Goal: Task Accomplishment & Management: Manage account settings

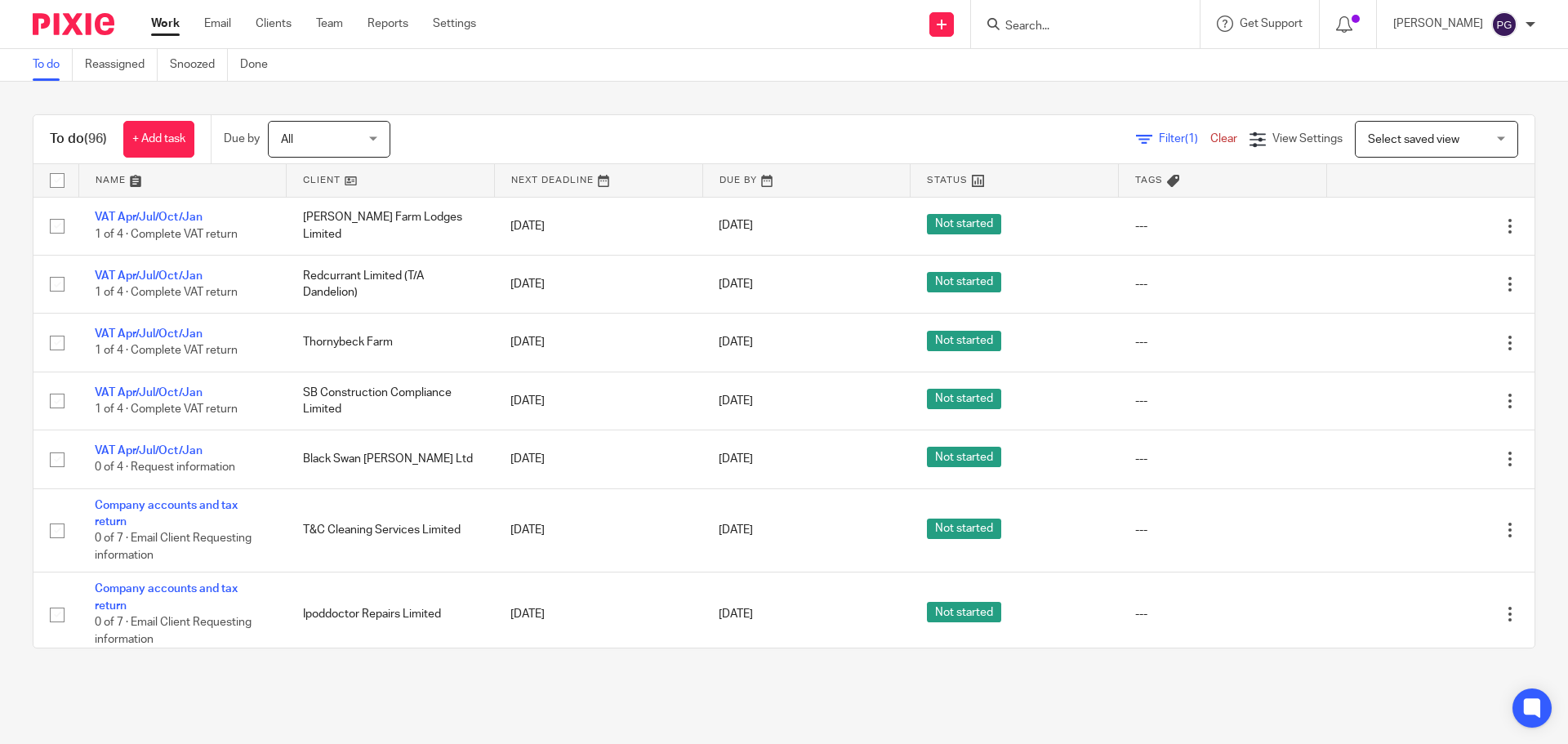
click at [223, 32] on link "Email" at bounding box center [218, 23] width 27 height 16
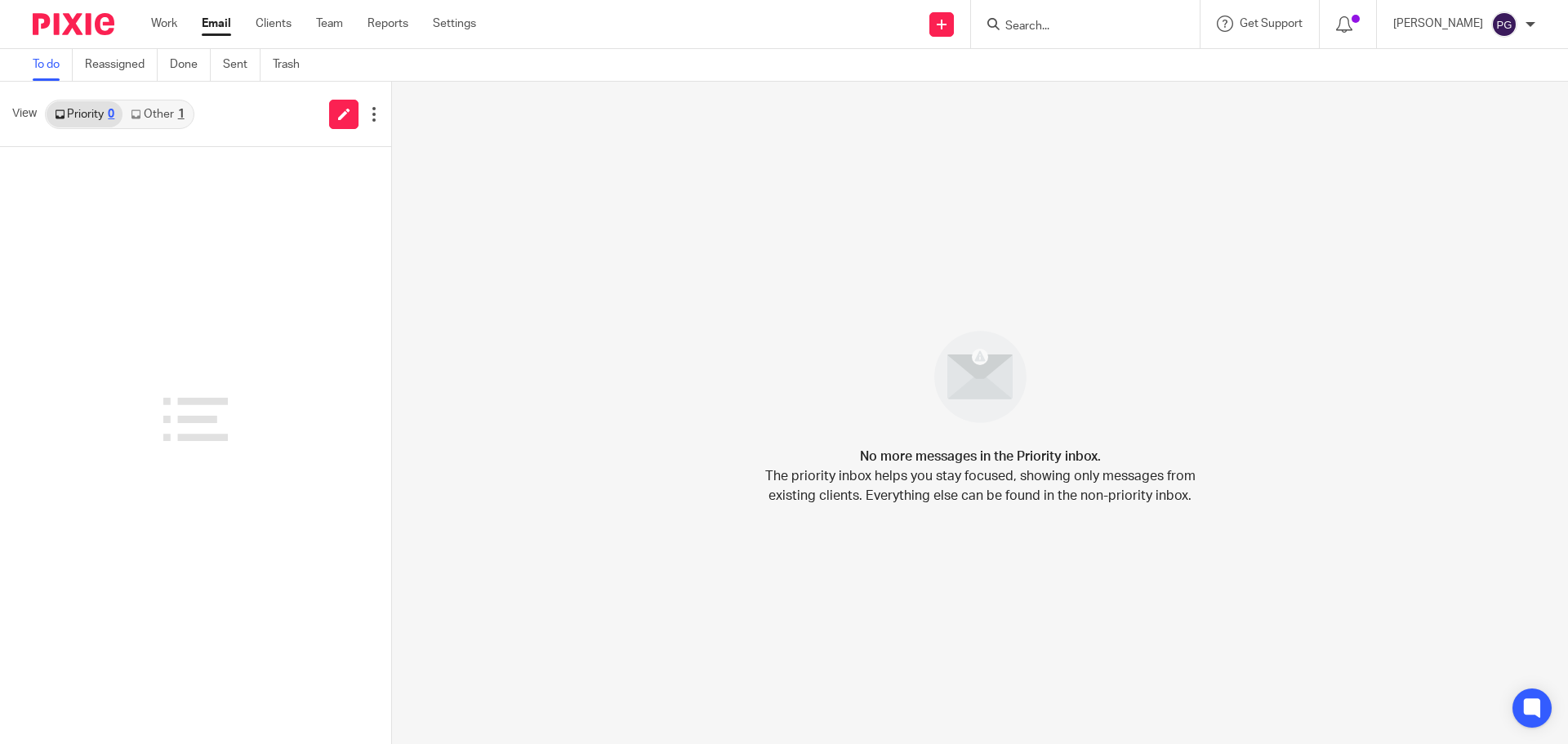
drag, startPoint x: 217, startPoint y: 115, endPoint x: 214, endPoint y: 128, distance: 13.3
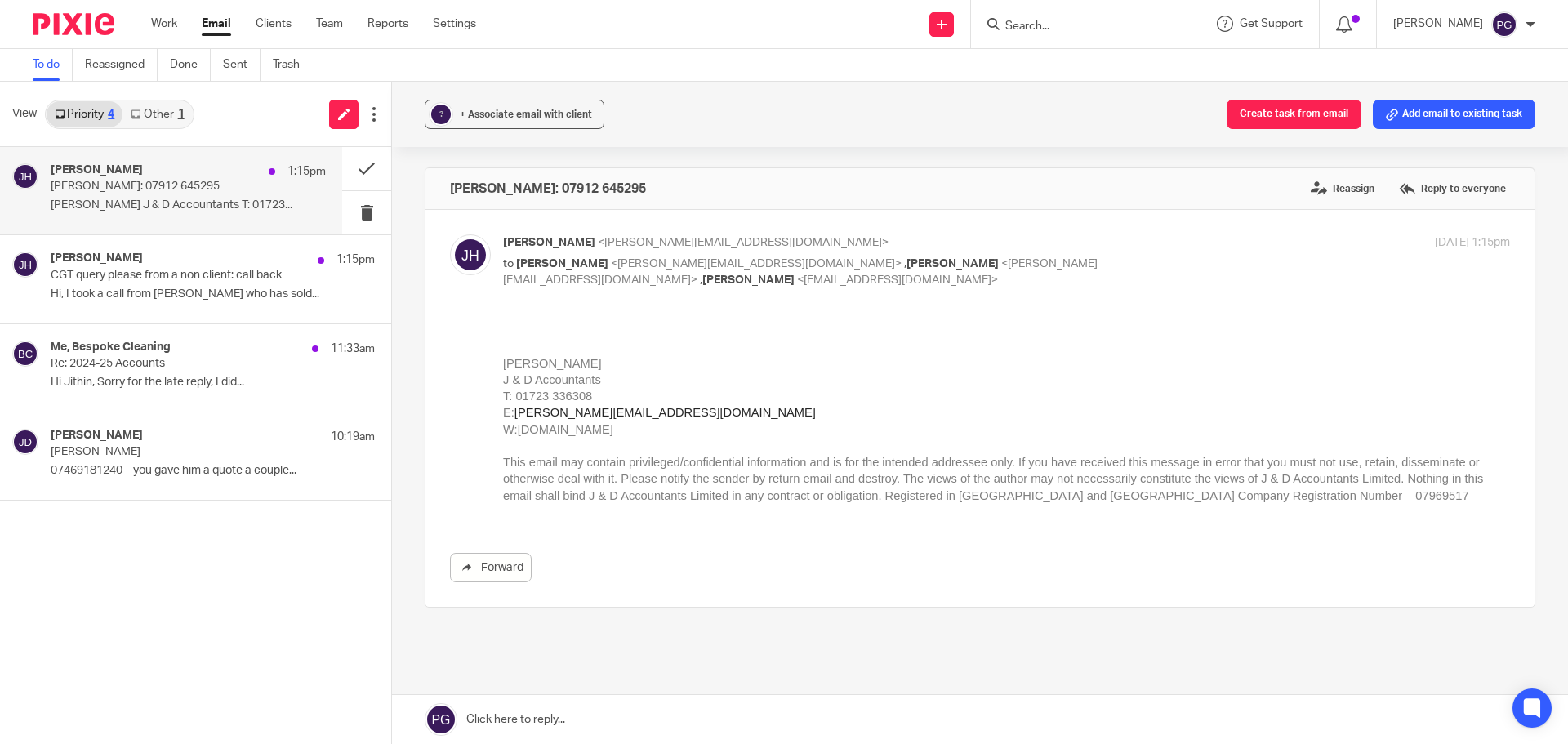
click at [146, 181] on p "[PERSON_NAME]: 07912 645295" at bounding box center [160, 186] width 221 height 14
click at [128, 345] on h4 "Me, Bespoke Cleaning" at bounding box center [110, 347] width 120 height 14
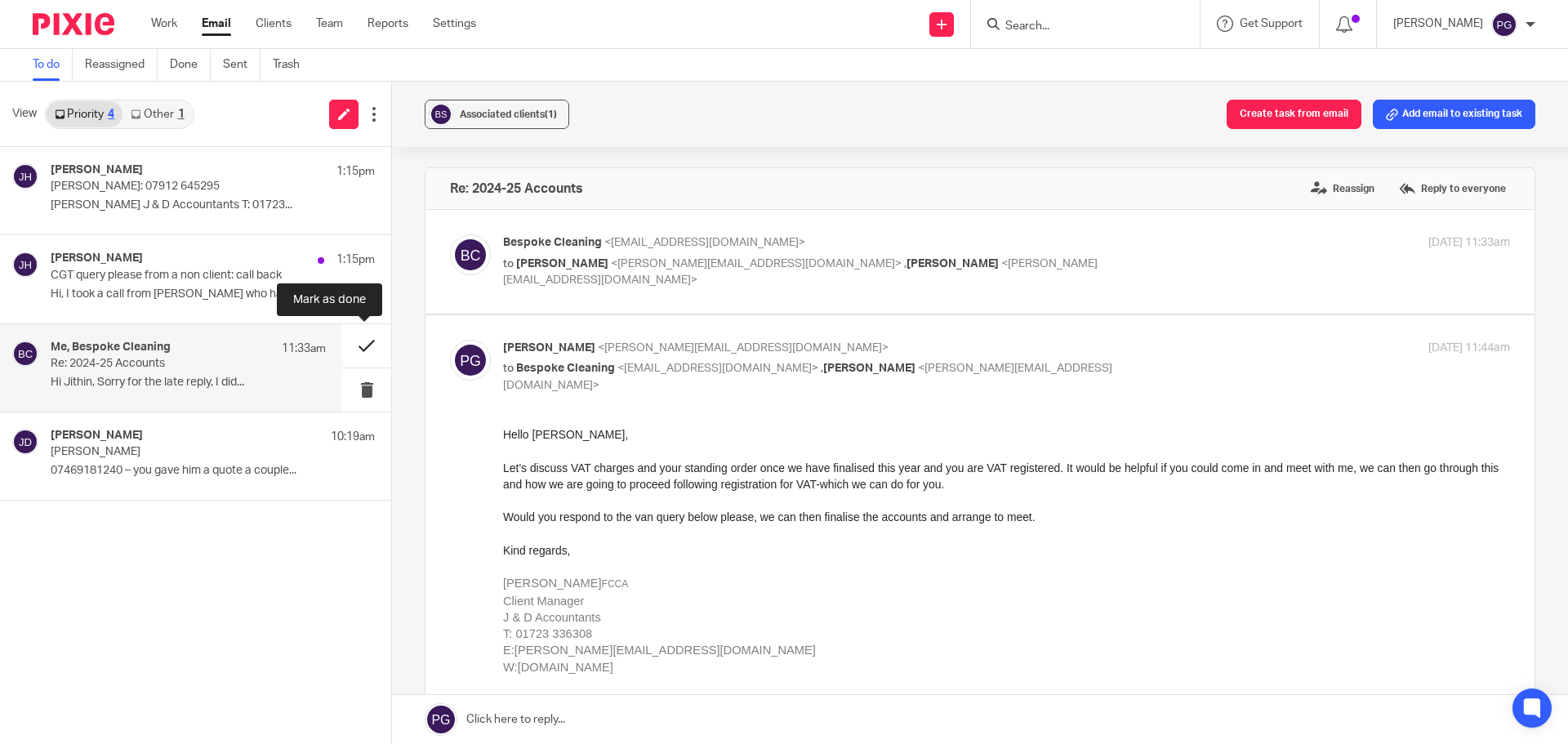
click at [383, 357] on button at bounding box center [366, 345] width 49 height 44
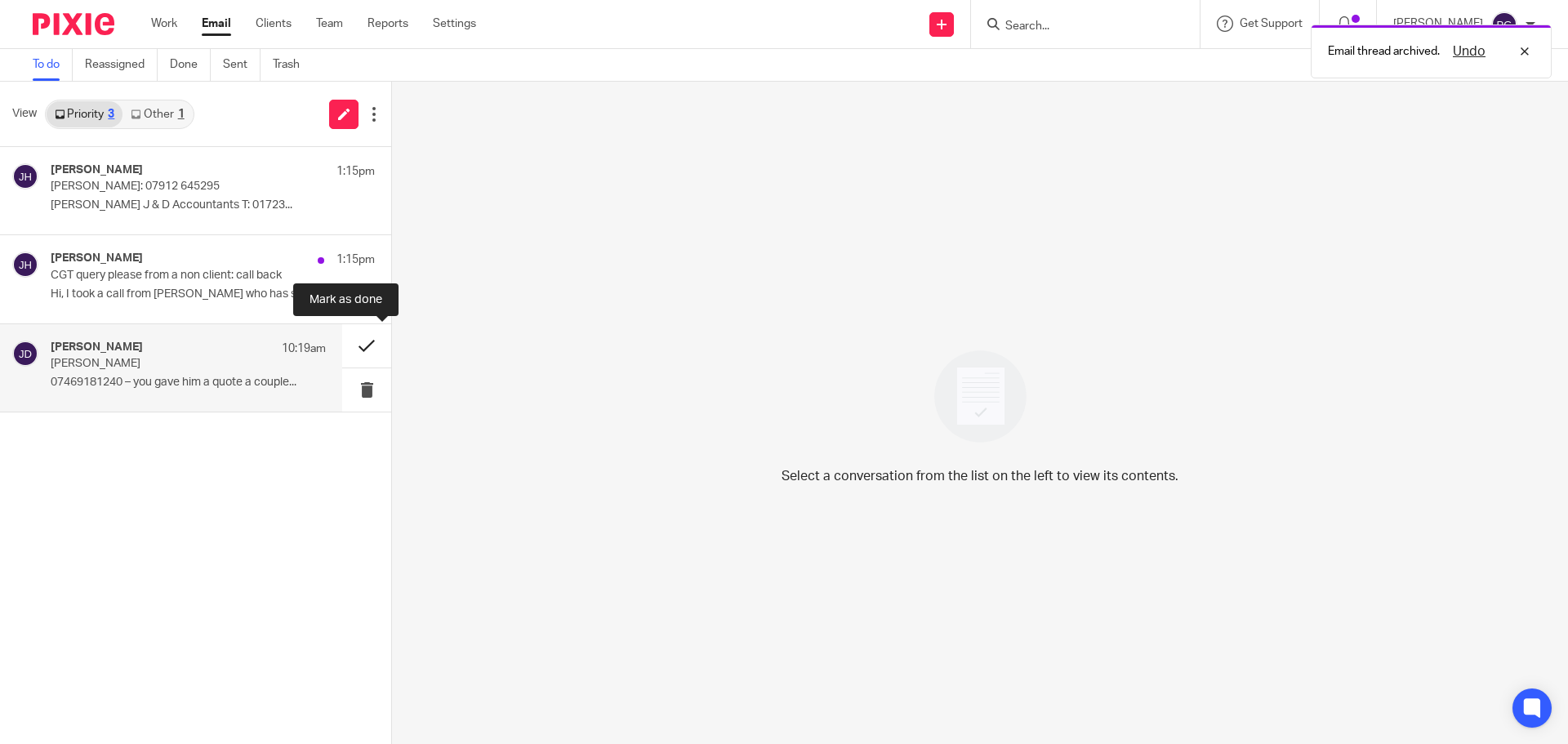
click at [369, 351] on button at bounding box center [366, 345] width 49 height 44
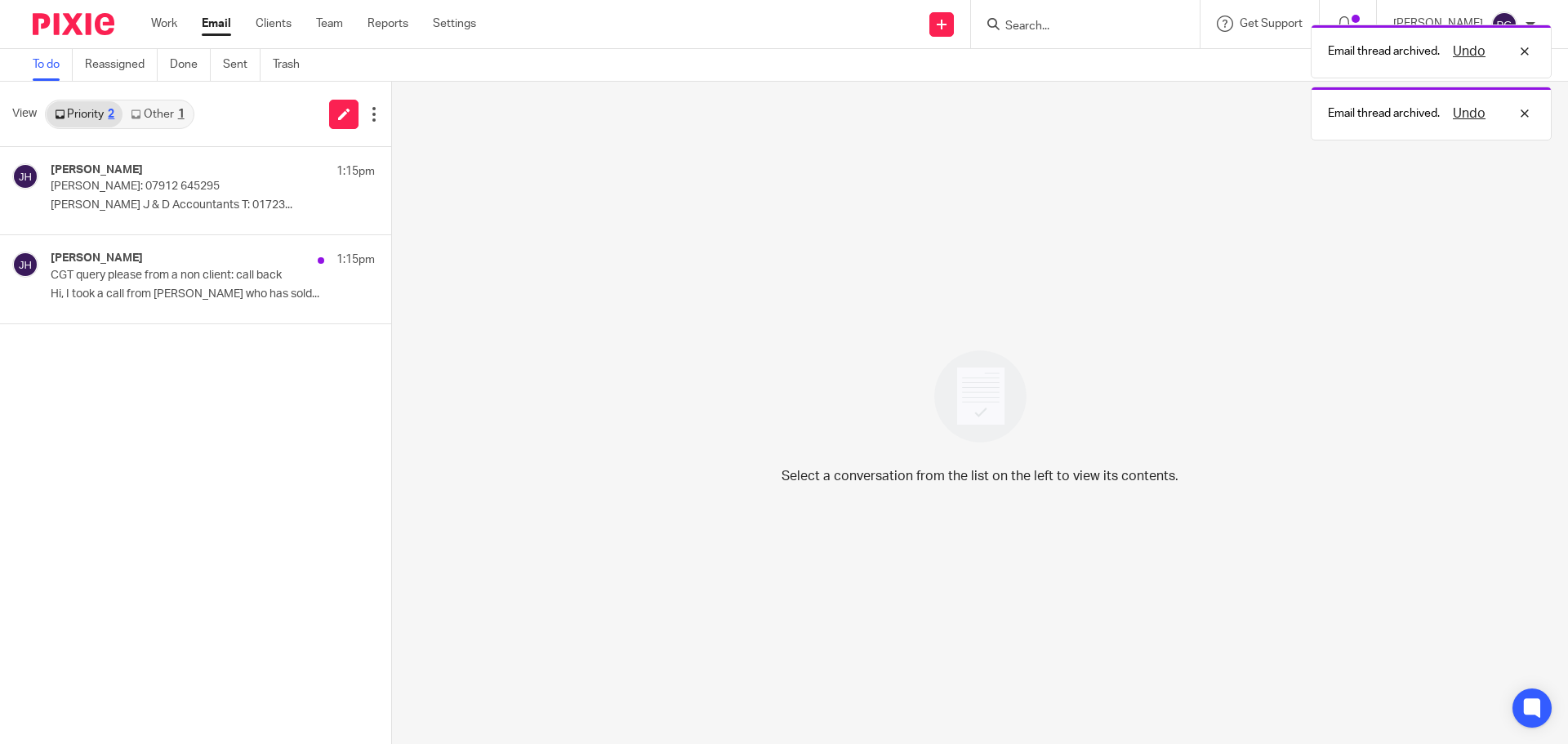
click at [155, 110] on link "Other 1" at bounding box center [156, 115] width 69 height 27
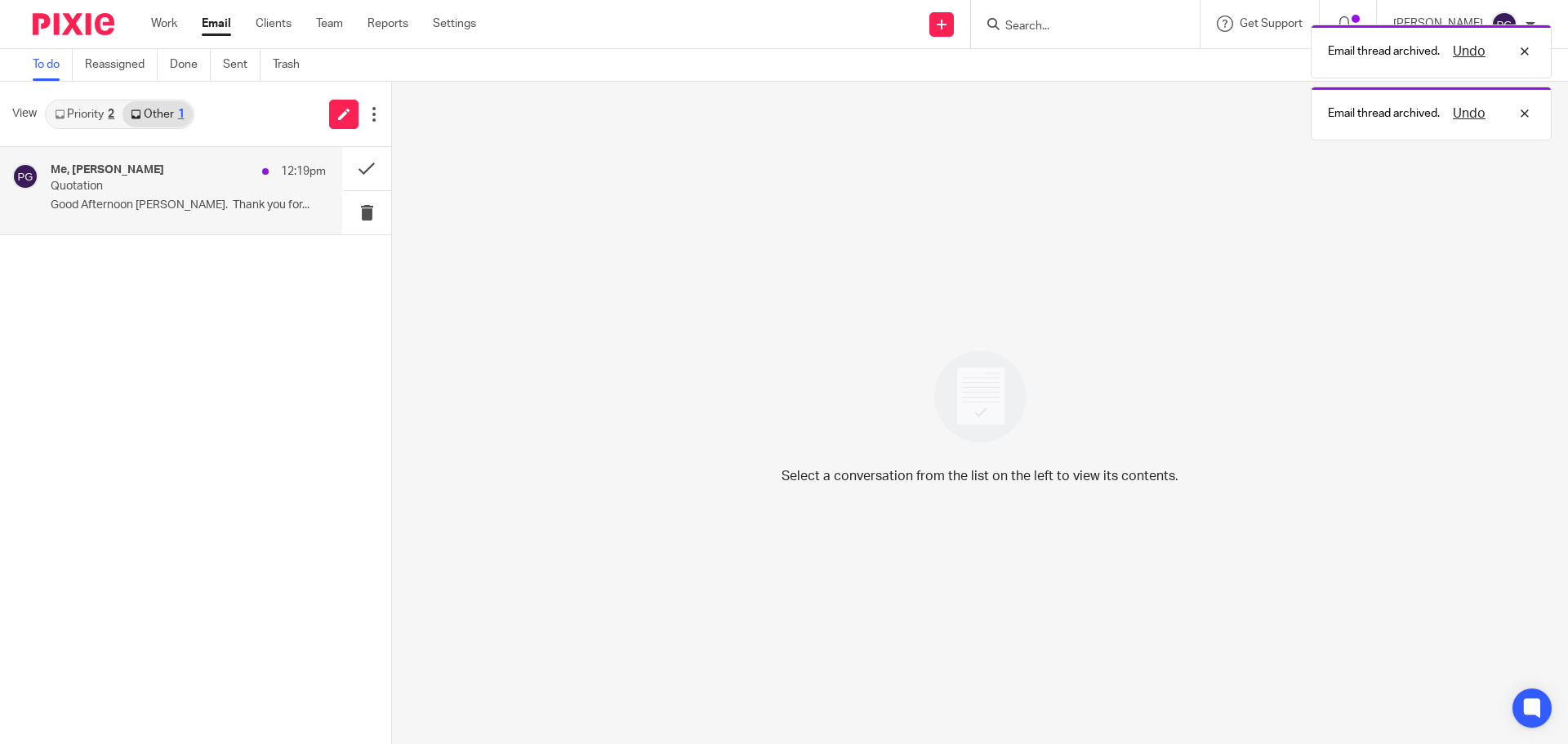
click at [170, 211] on p "Good Afternoon [PERSON_NAME]. Thank you for..." at bounding box center [187, 205] width 276 height 14
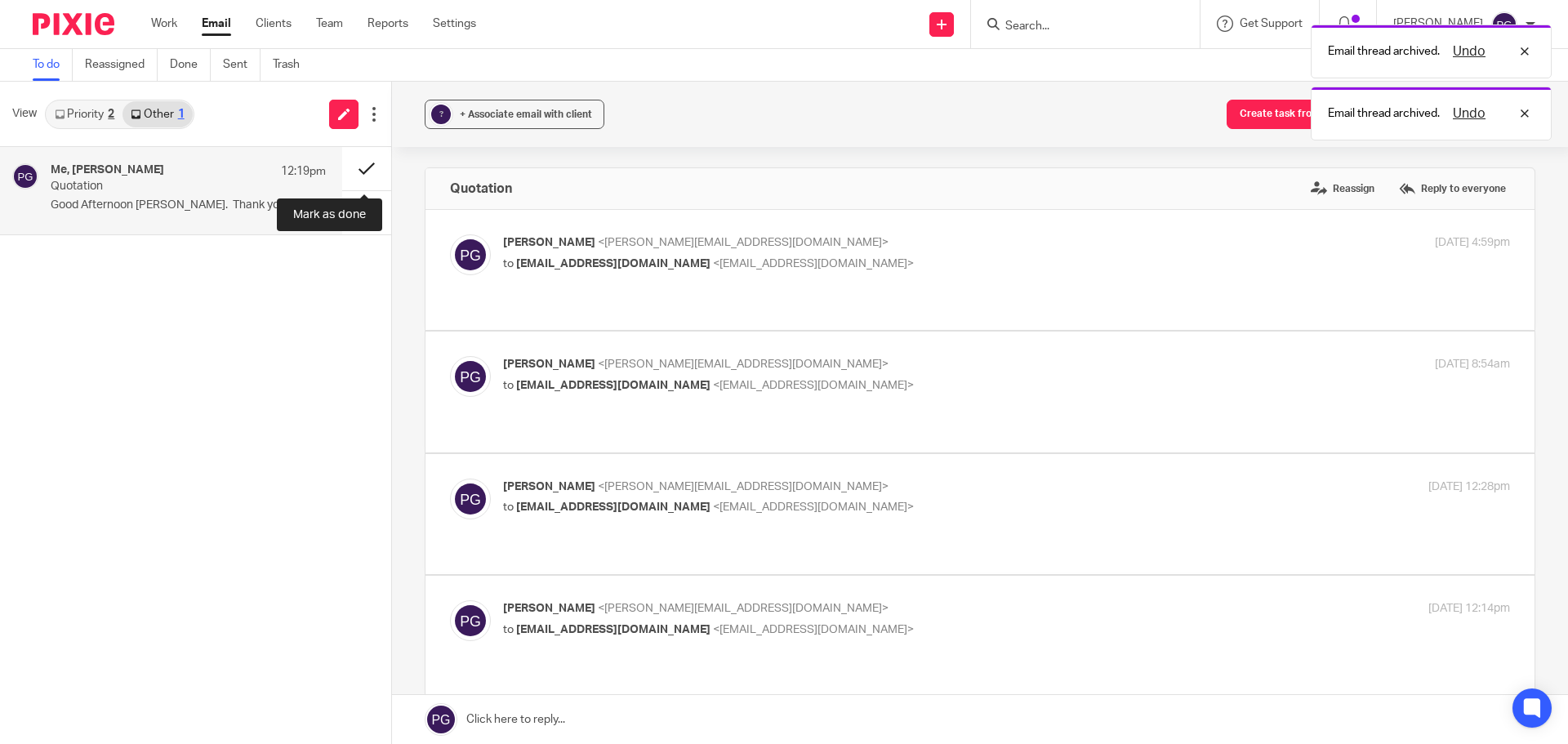
click at [361, 173] on button at bounding box center [366, 168] width 49 height 44
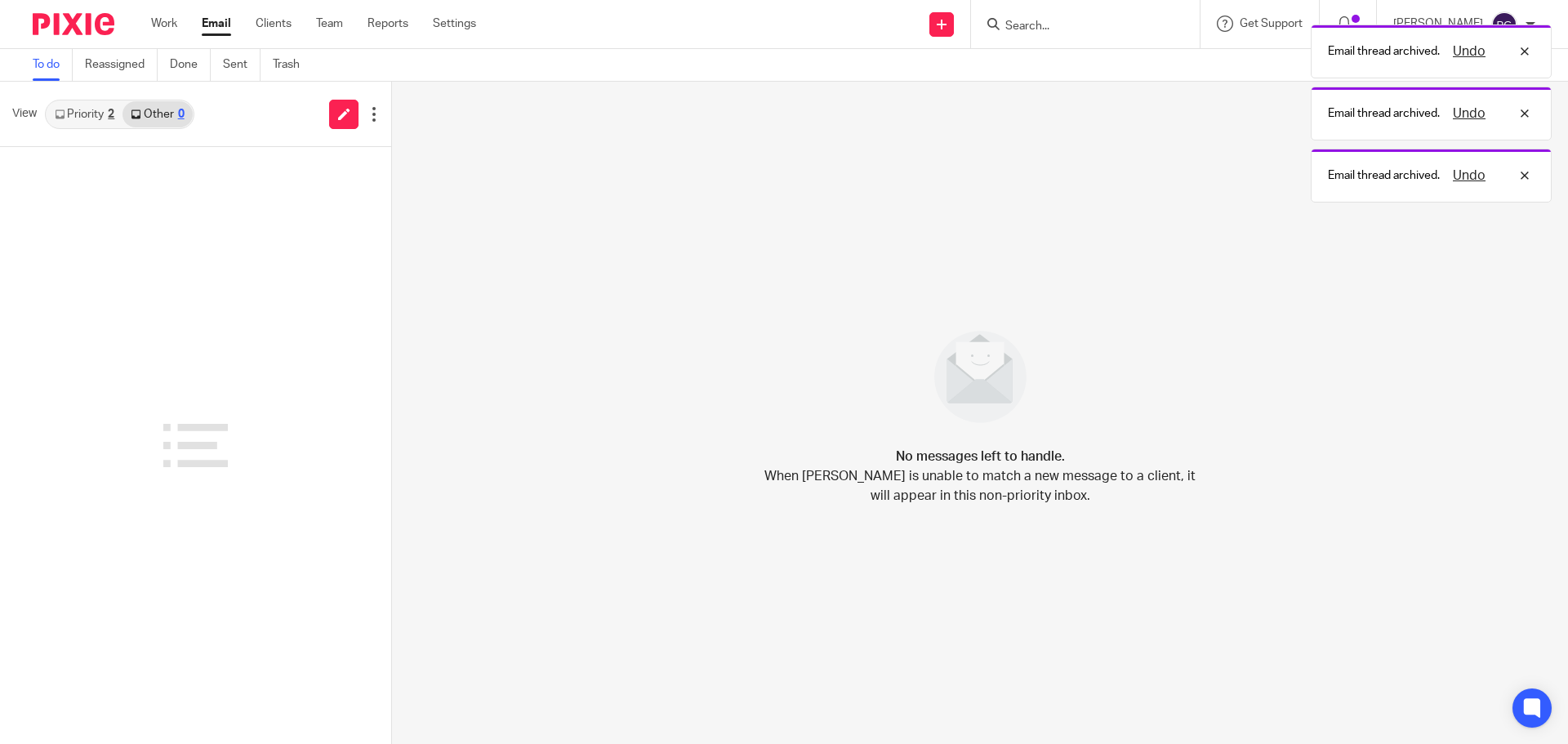
click at [80, 115] on link "Priority 2" at bounding box center [84, 115] width 76 height 27
